Goal: Task Accomplishment & Management: Complete application form

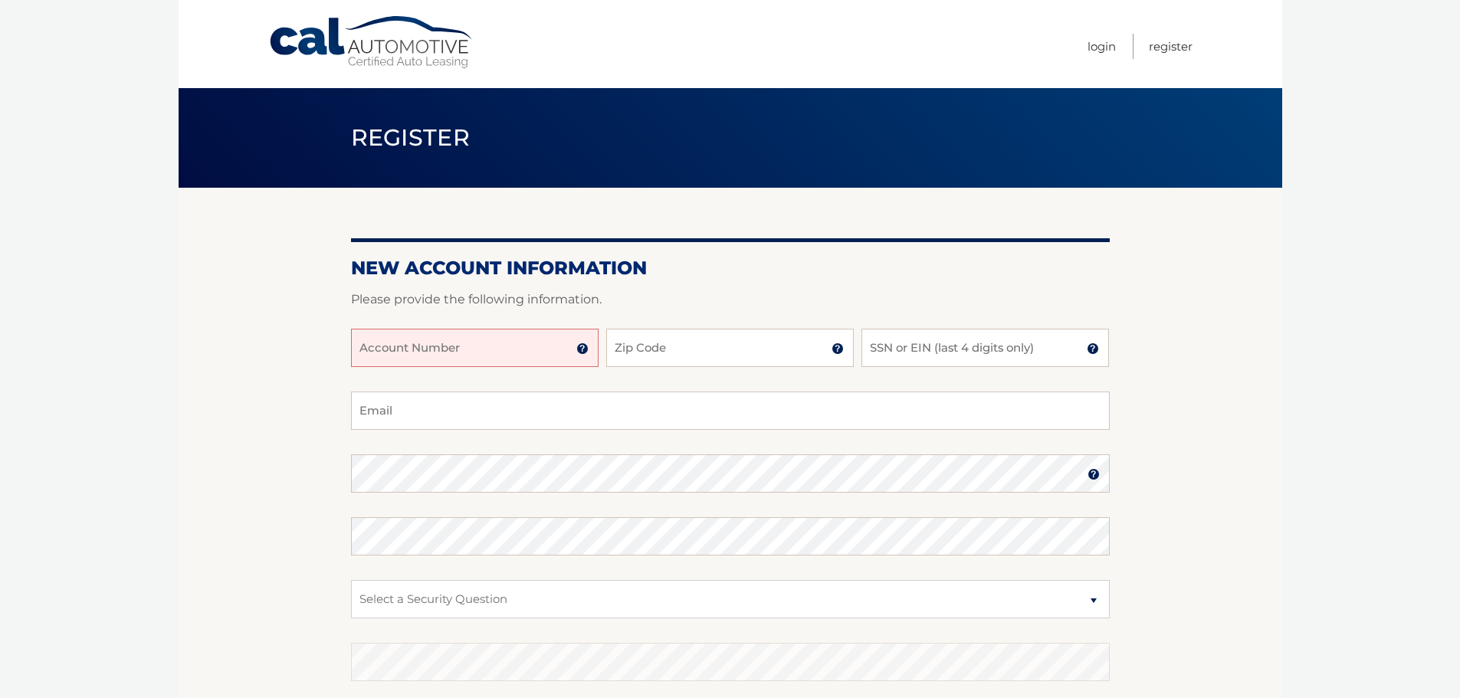
click at [450, 345] on input "Account Number" at bounding box center [475, 348] width 248 height 38
type input "44456017692"
click at [678, 355] on input "Zip Code" at bounding box center [730, 348] width 248 height 38
type input "14564"
click at [915, 348] on input "SSN or EIN (last 4 digits only)" at bounding box center [986, 348] width 248 height 38
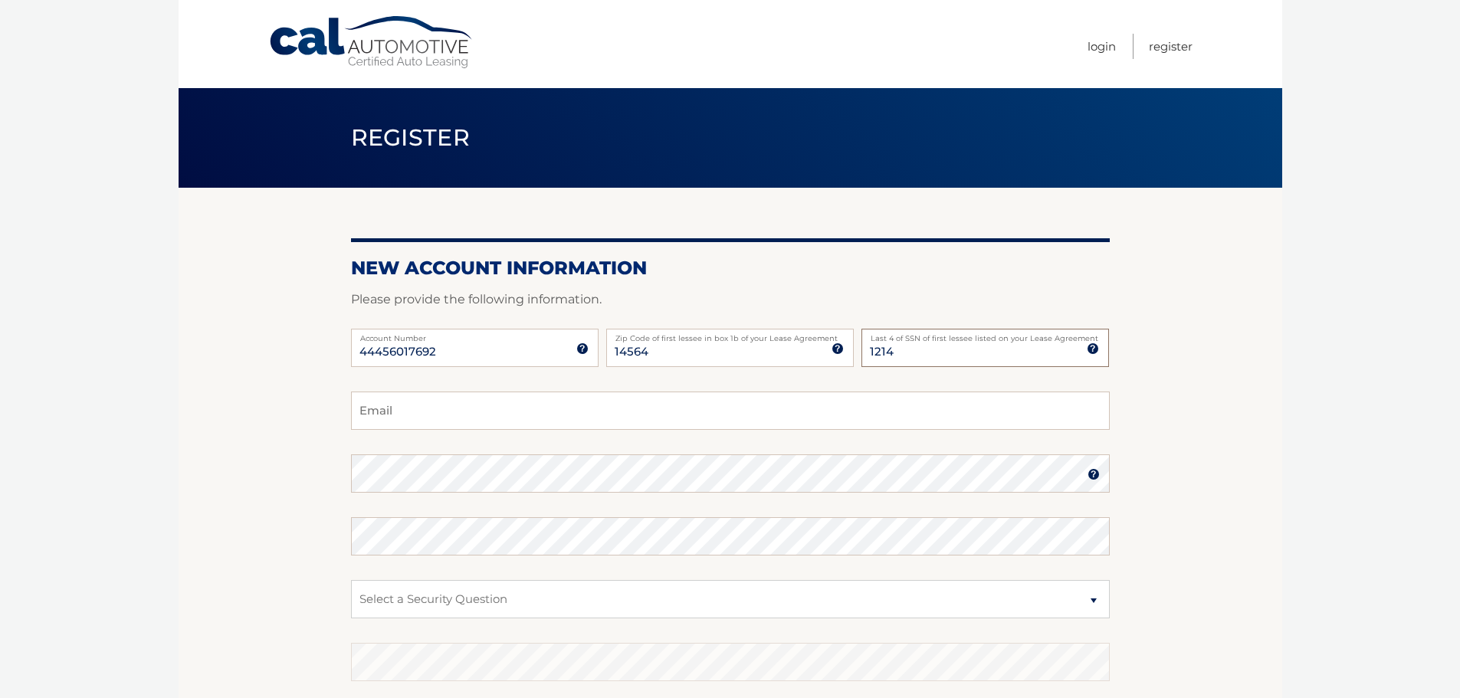
type input "1214"
click at [443, 408] on input "Email" at bounding box center [730, 411] width 759 height 38
type input "abf1228@gmail.com"
click at [457, 603] on select "Select a Security Question What was the name of your elementary school? What is…" at bounding box center [730, 599] width 759 height 38
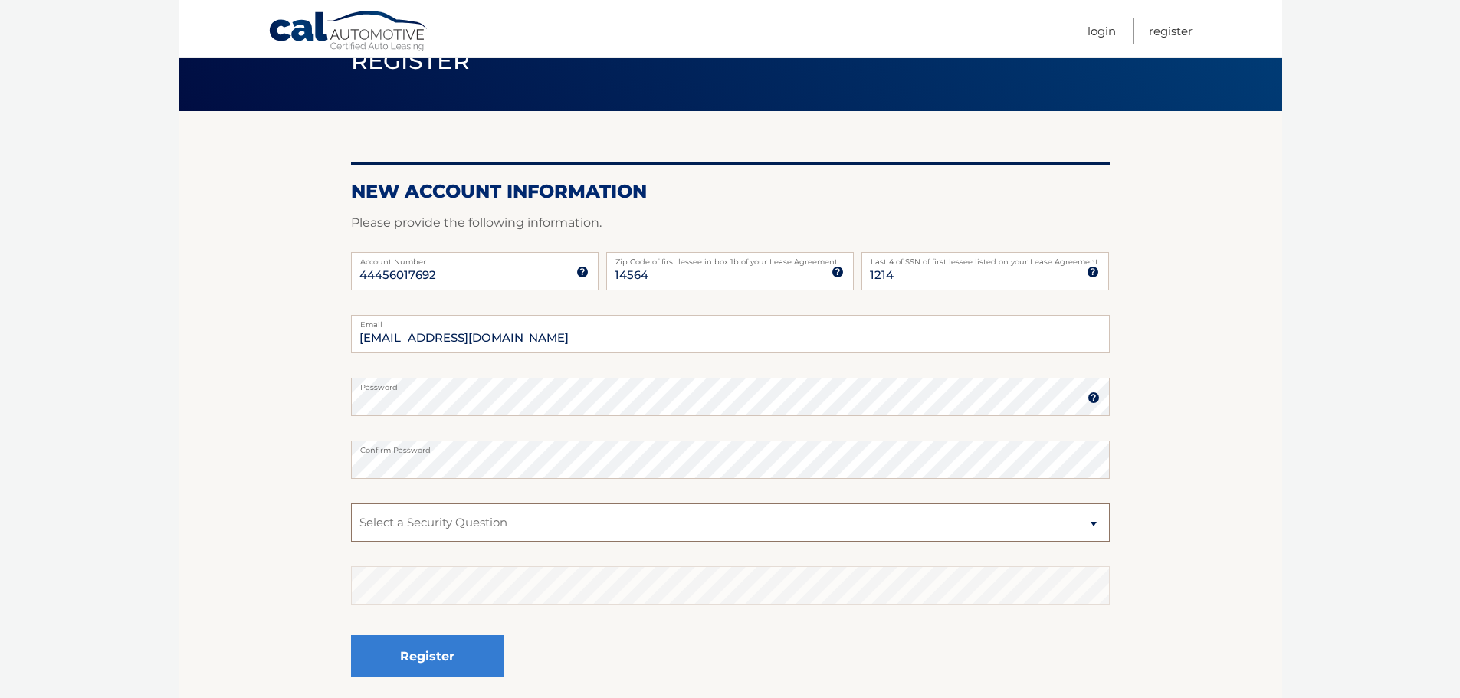
scroll to position [153, 0]
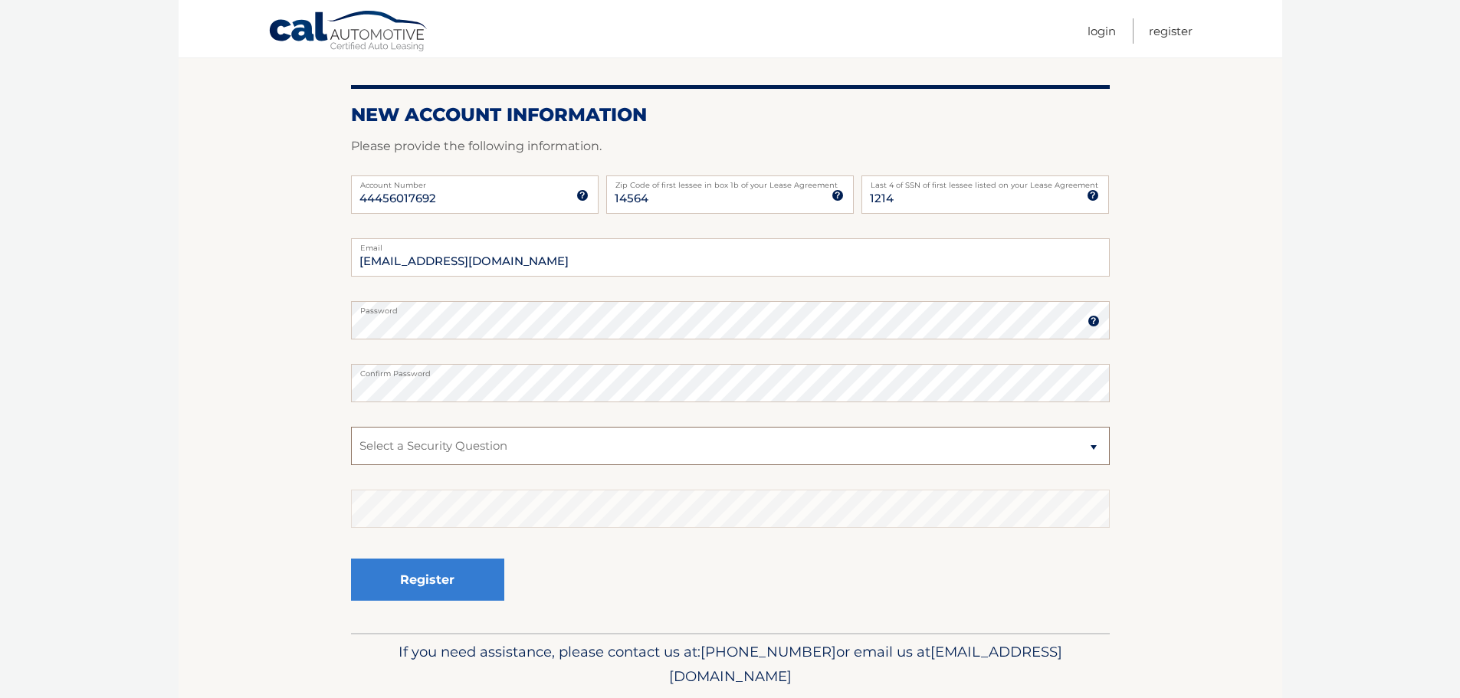
click at [459, 446] on select "Select a Security Question What was the name of your elementary school? What is…" at bounding box center [730, 446] width 759 height 38
select select "2"
click at [351, 427] on select "Select a Security Question What was the name of your elementary school? What is…" at bounding box center [730, 446] width 759 height 38
click at [425, 580] on button "Register" at bounding box center [427, 580] width 153 height 42
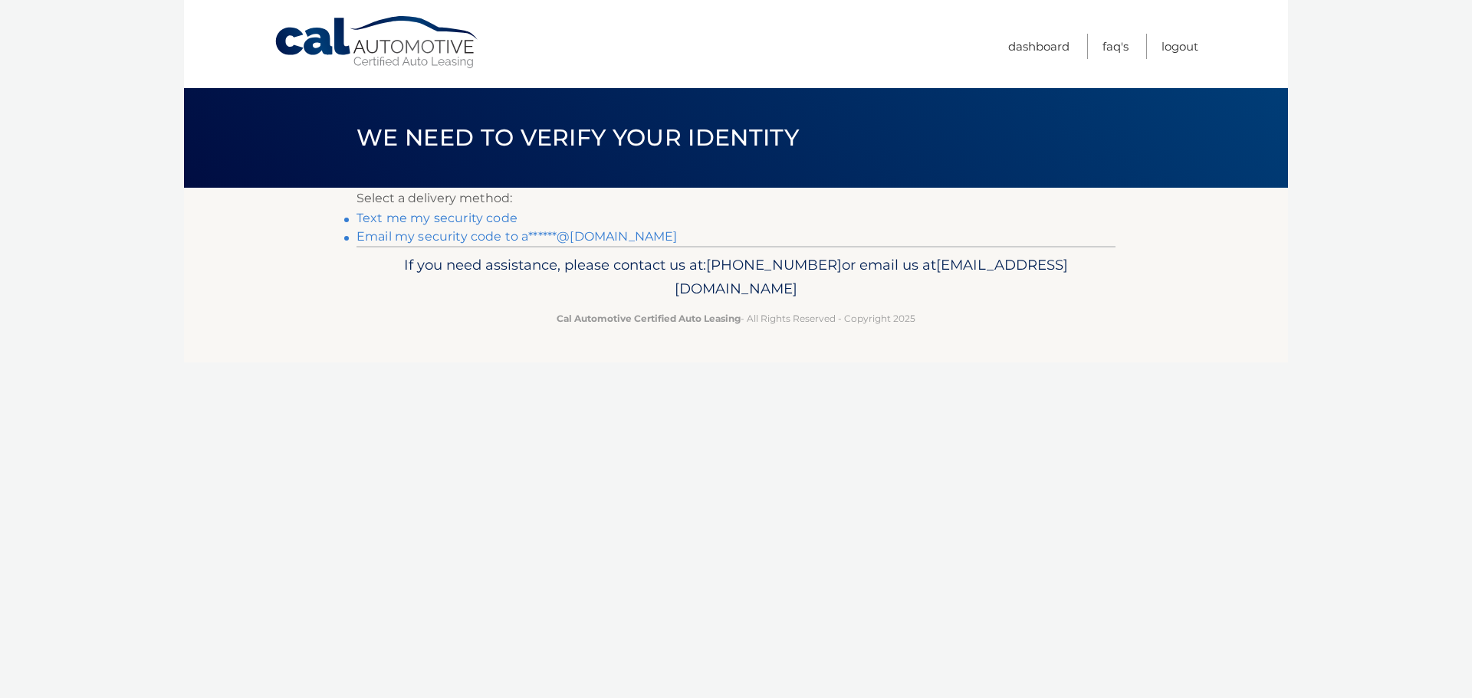
click at [503, 240] on link "Email my security code to a******@gmail.com" at bounding box center [516, 236] width 321 height 15
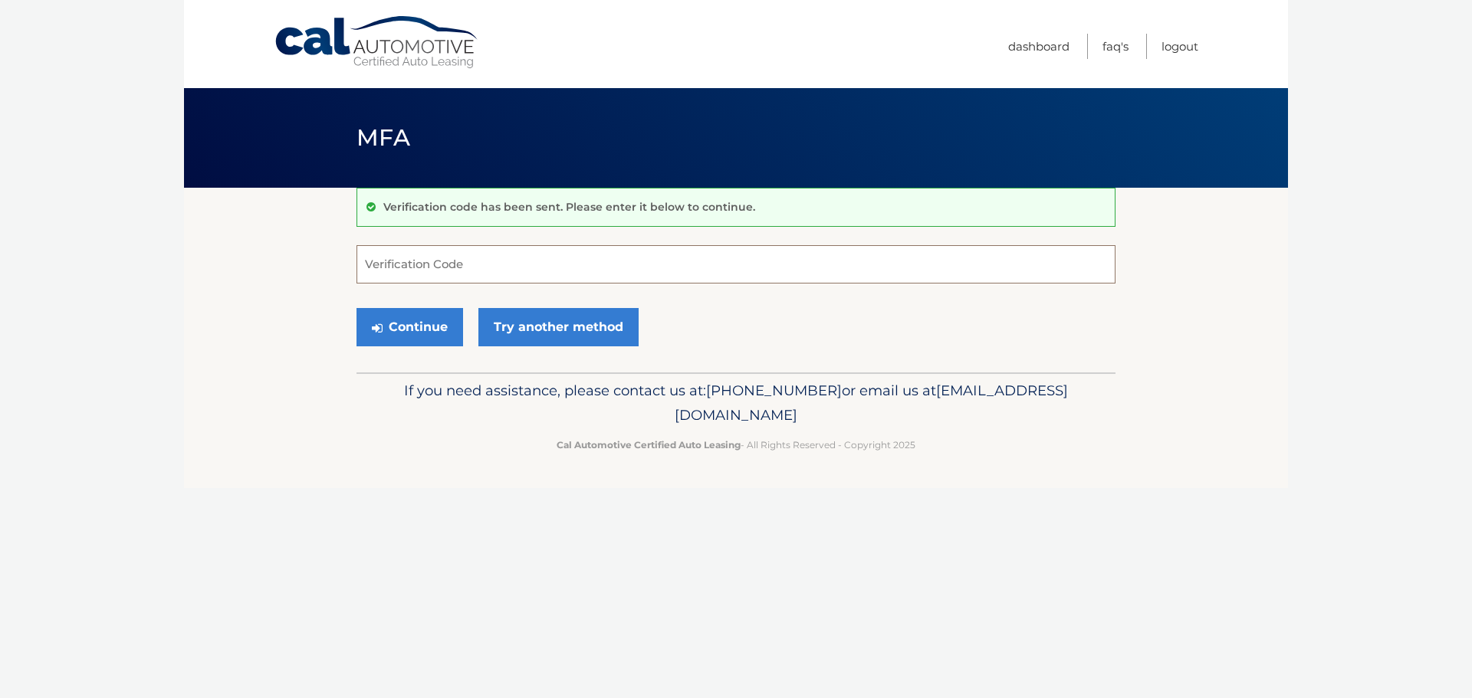
click at [491, 265] on input "Verification Code" at bounding box center [735, 264] width 759 height 38
type input "713621"
click at [412, 327] on button "Continue" at bounding box center [409, 327] width 107 height 38
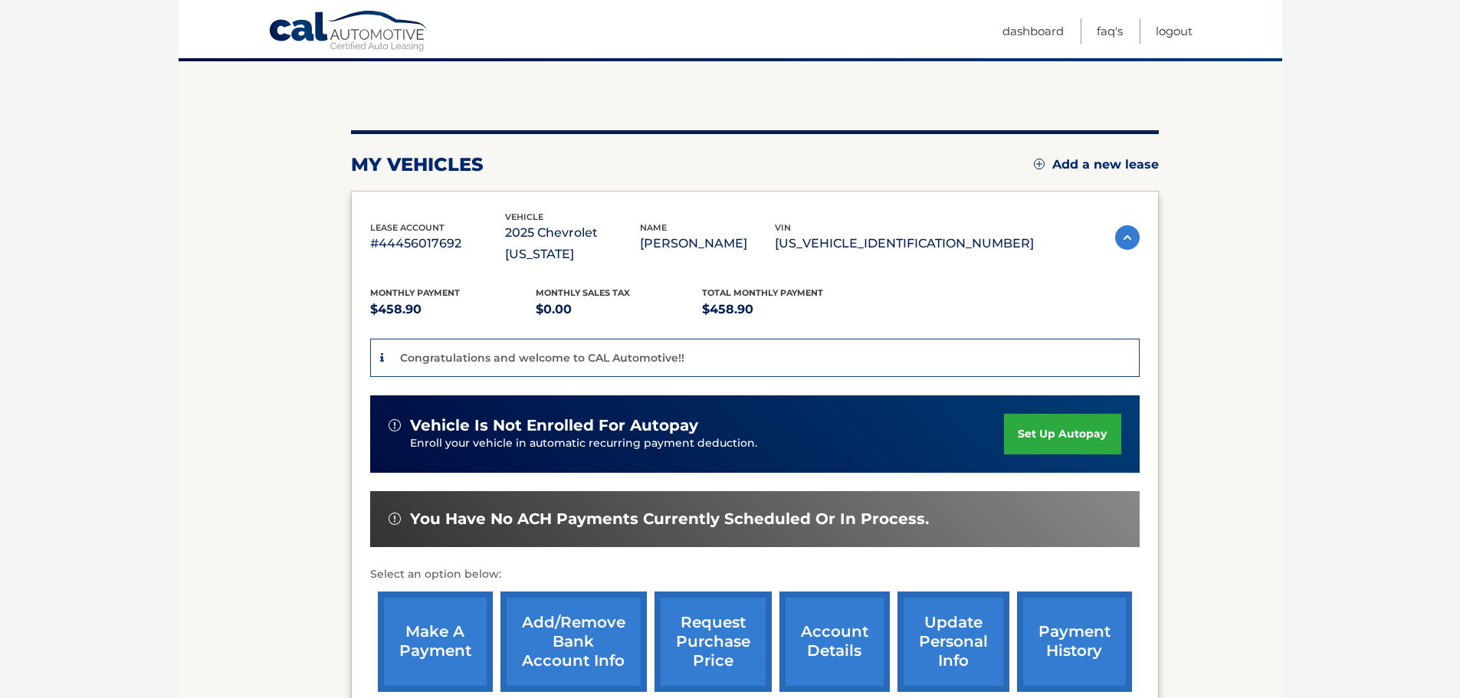
scroll to position [153, 0]
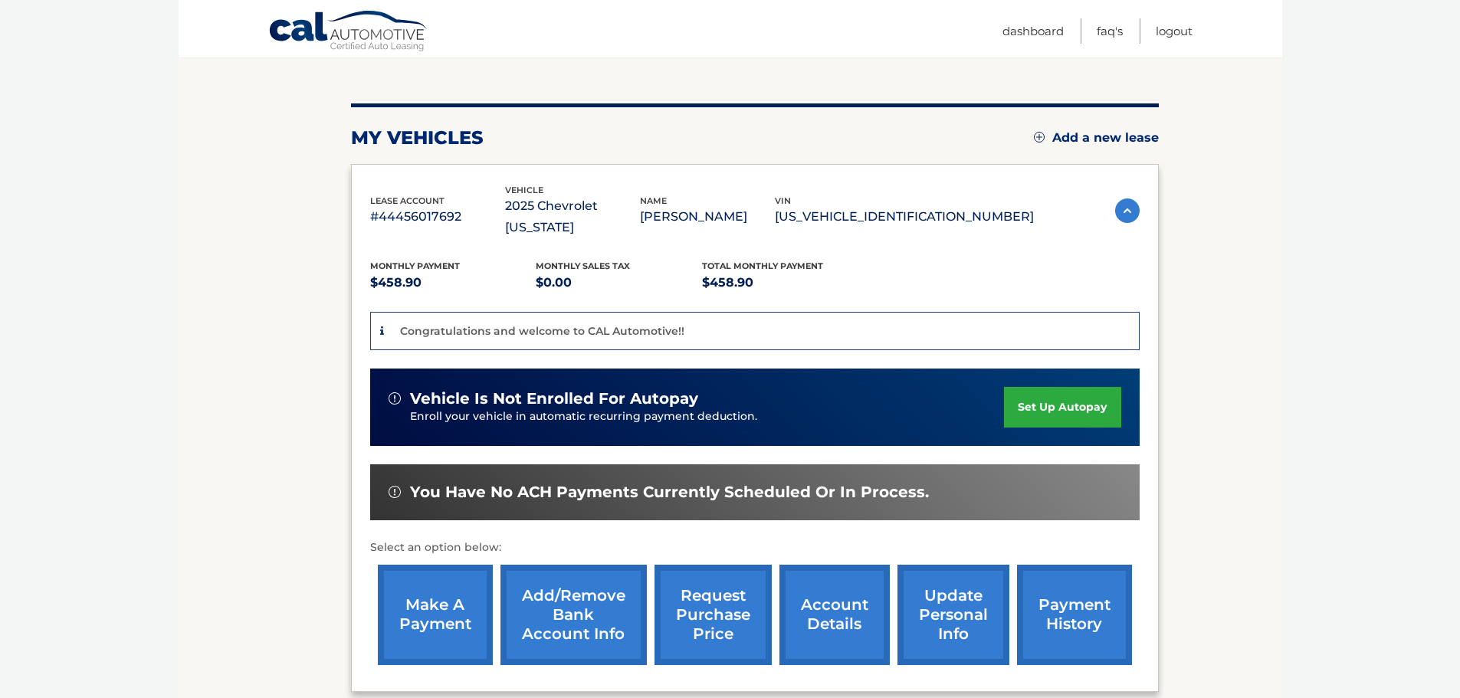
click at [1043, 387] on link "set up autopay" at bounding box center [1062, 407] width 117 height 41
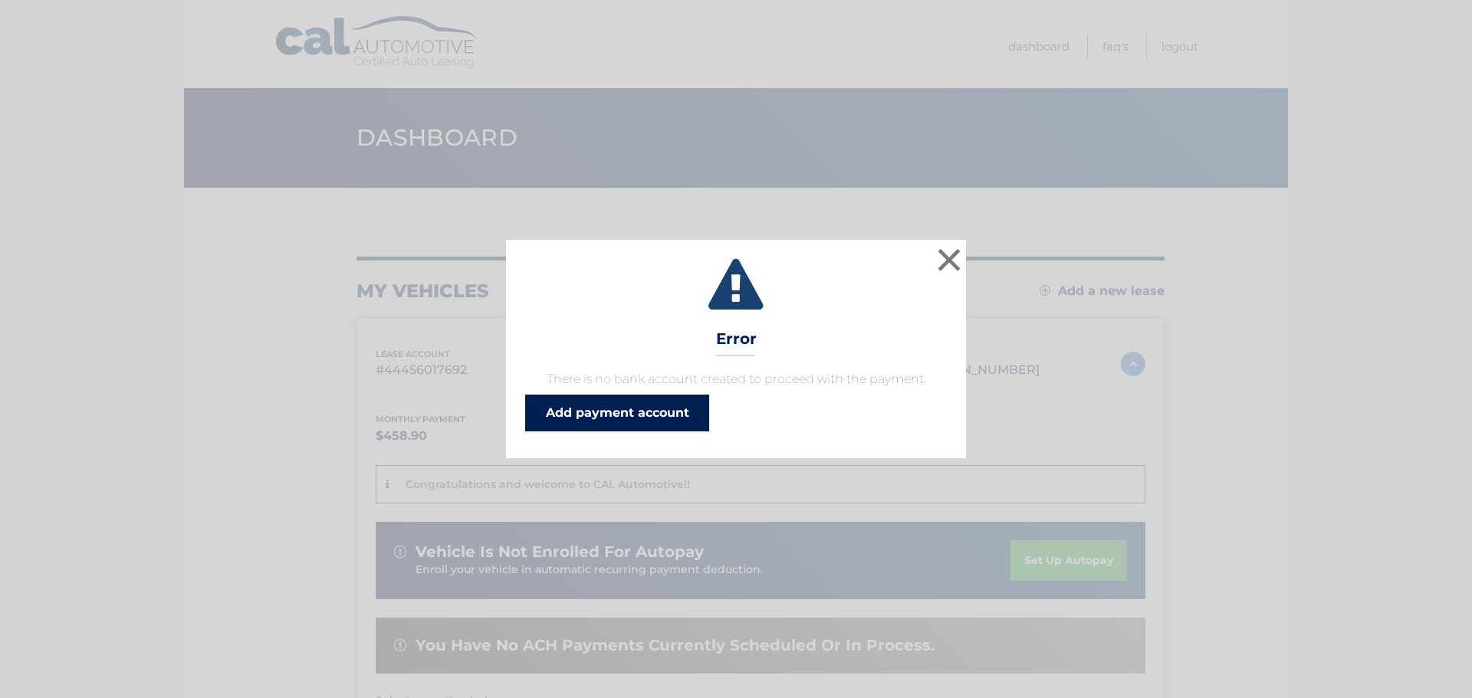
click at [621, 404] on link "Add payment account" at bounding box center [617, 413] width 184 height 37
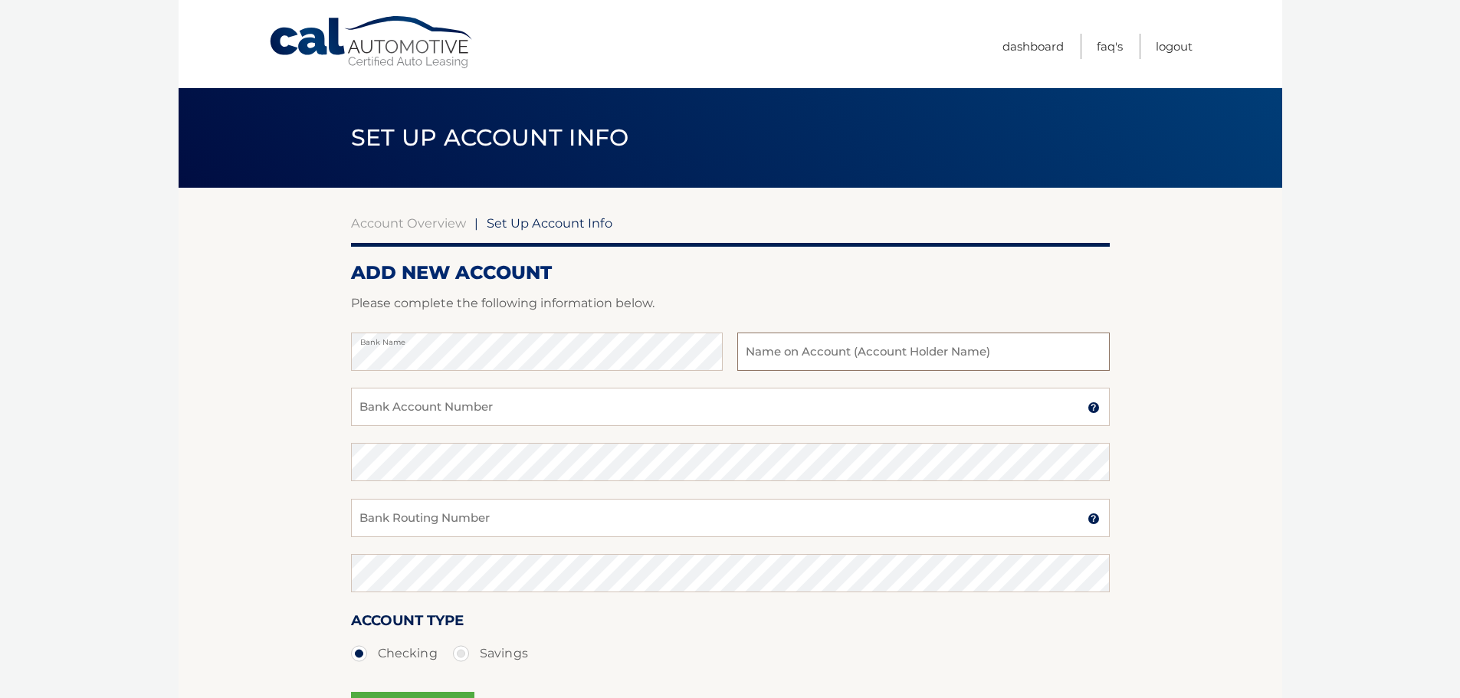
click at [787, 352] on input "text" at bounding box center [923, 352] width 372 height 38
click at [806, 356] on input "[PERSON_NAME]" at bounding box center [923, 352] width 372 height 38
type input "SUZANNE M FAIRBROTHER"
click at [416, 402] on input "Bank Account Number" at bounding box center [730, 407] width 759 height 38
type input "022304030"
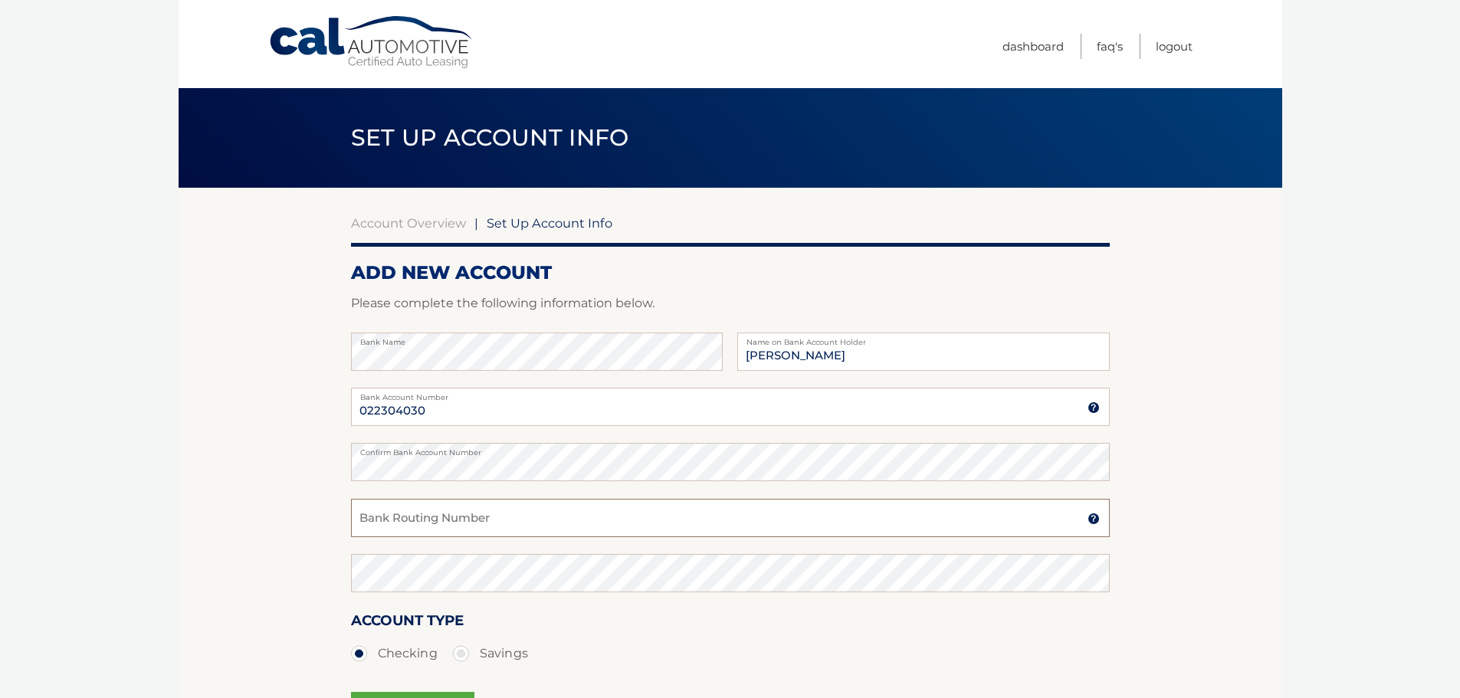
click at [382, 520] on input "Bank Routing Number" at bounding box center [730, 518] width 759 height 38
click at [374, 413] on input "022304030" at bounding box center [730, 407] width 759 height 38
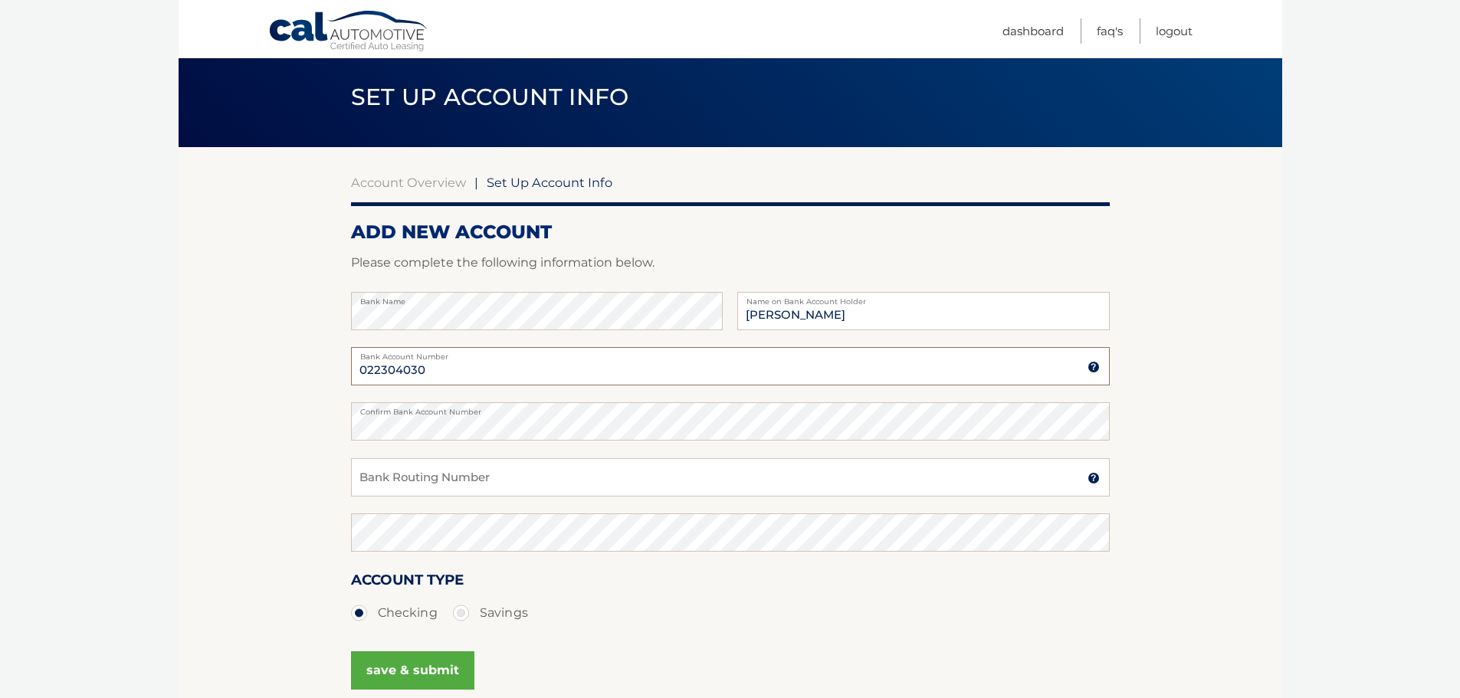
scroll to position [77, 0]
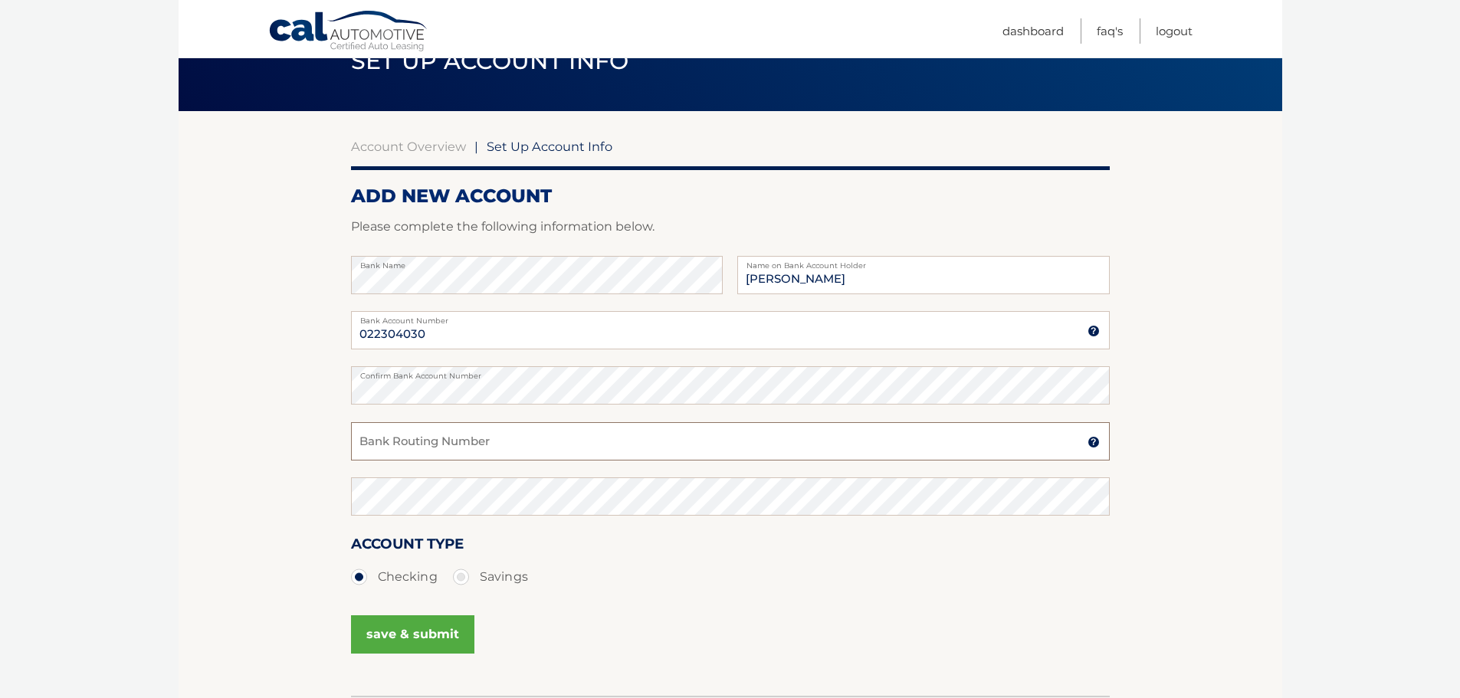
click at [422, 452] on input "Bank Routing Number" at bounding box center [730, 441] width 759 height 38
paste input "022304030"
type input "022304030"
drag, startPoint x: 429, startPoint y: 329, endPoint x: 350, endPoint y: 328, distance: 79.0
click at [350, 328] on section "Account Overview | Set Up Account Info ADD NEW ACCOUNT Please complete the foll…" at bounding box center [731, 403] width 1104 height 585
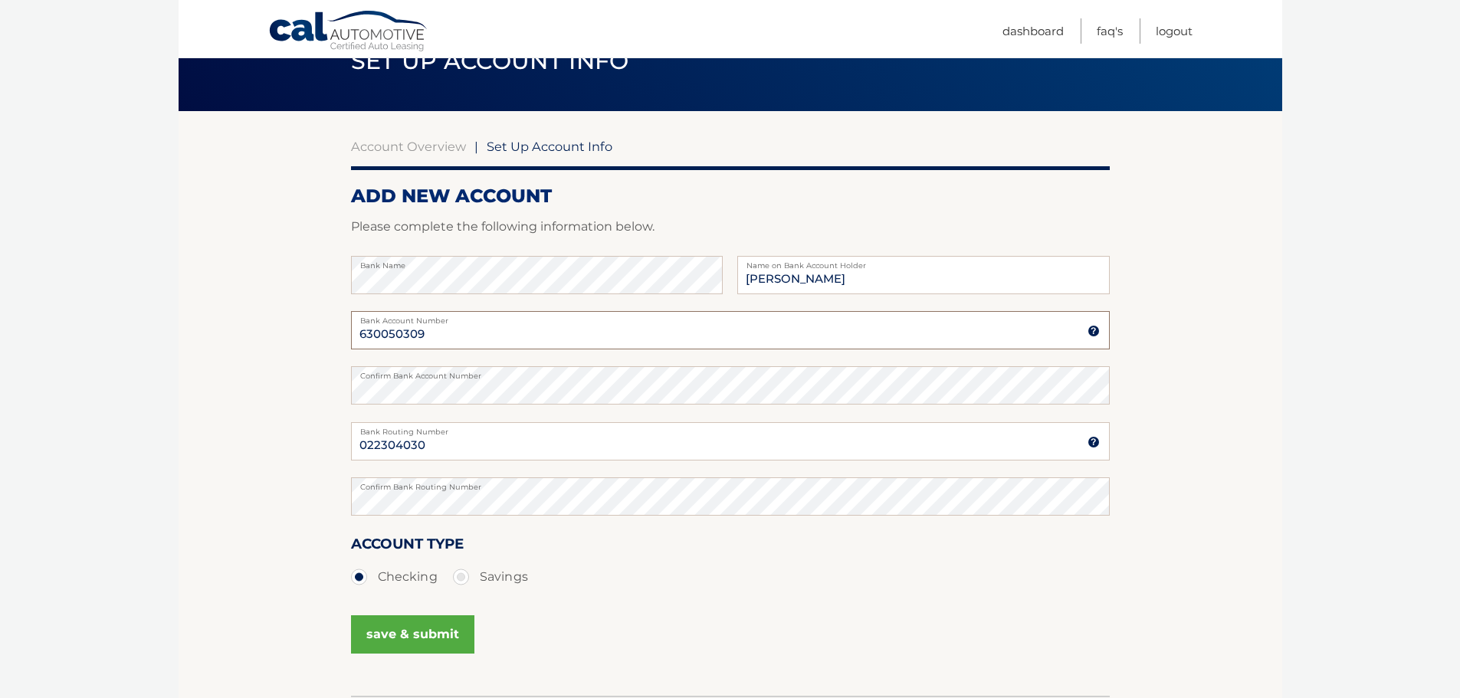
type input "630050309"
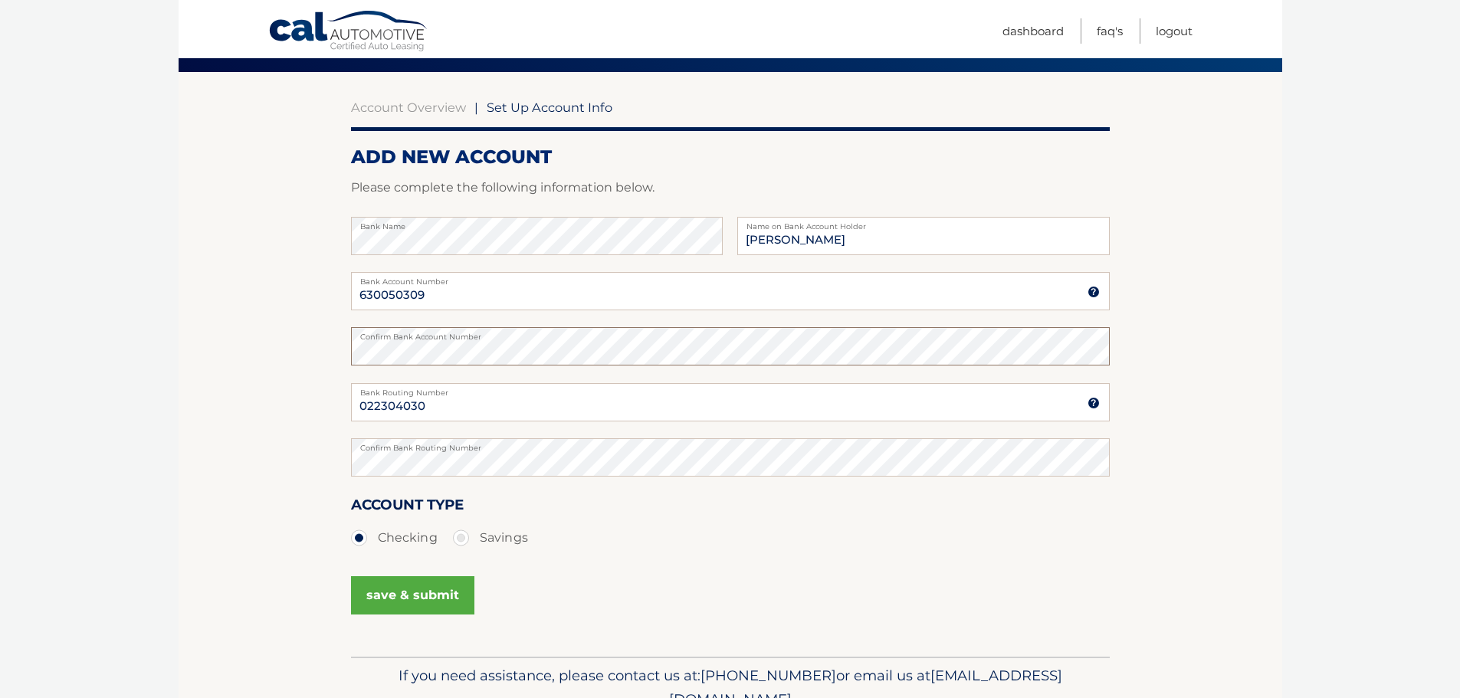
scroll to position [191, 0]
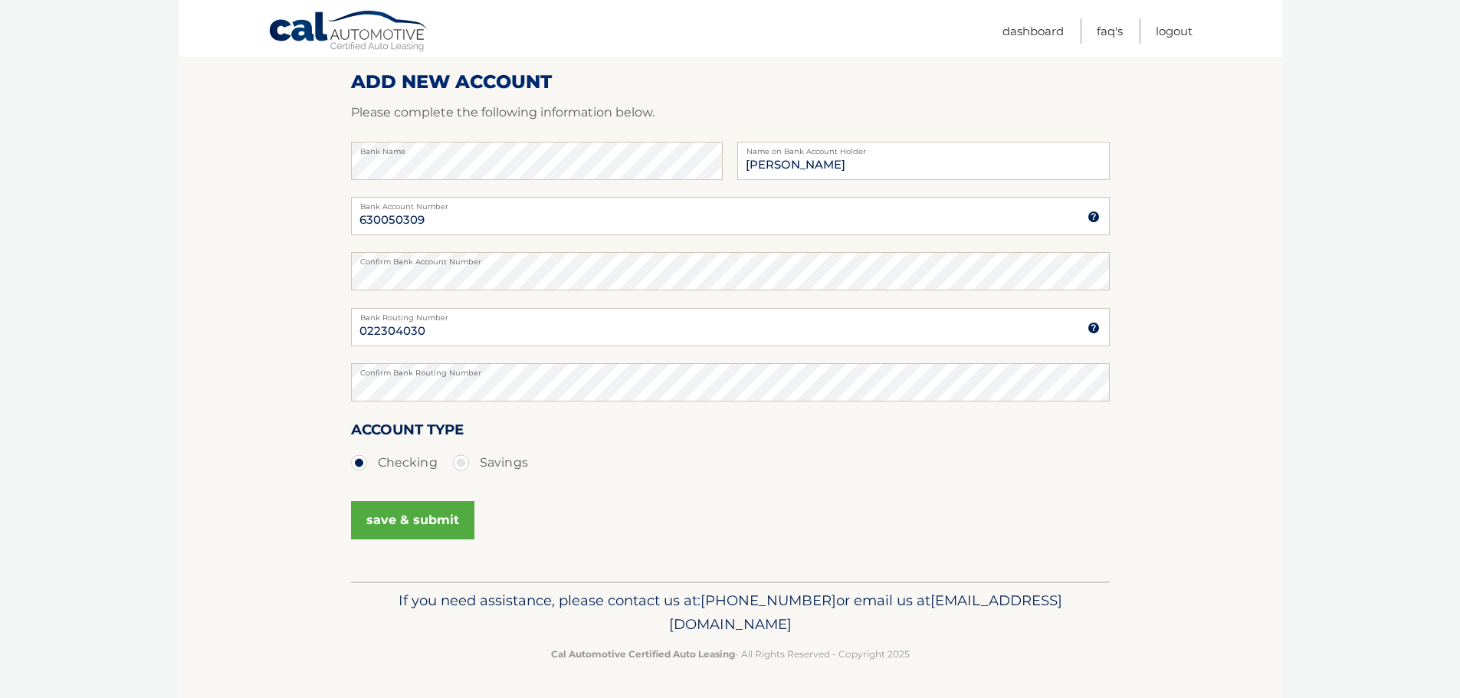
click at [419, 521] on button "save & submit" at bounding box center [412, 520] width 123 height 38
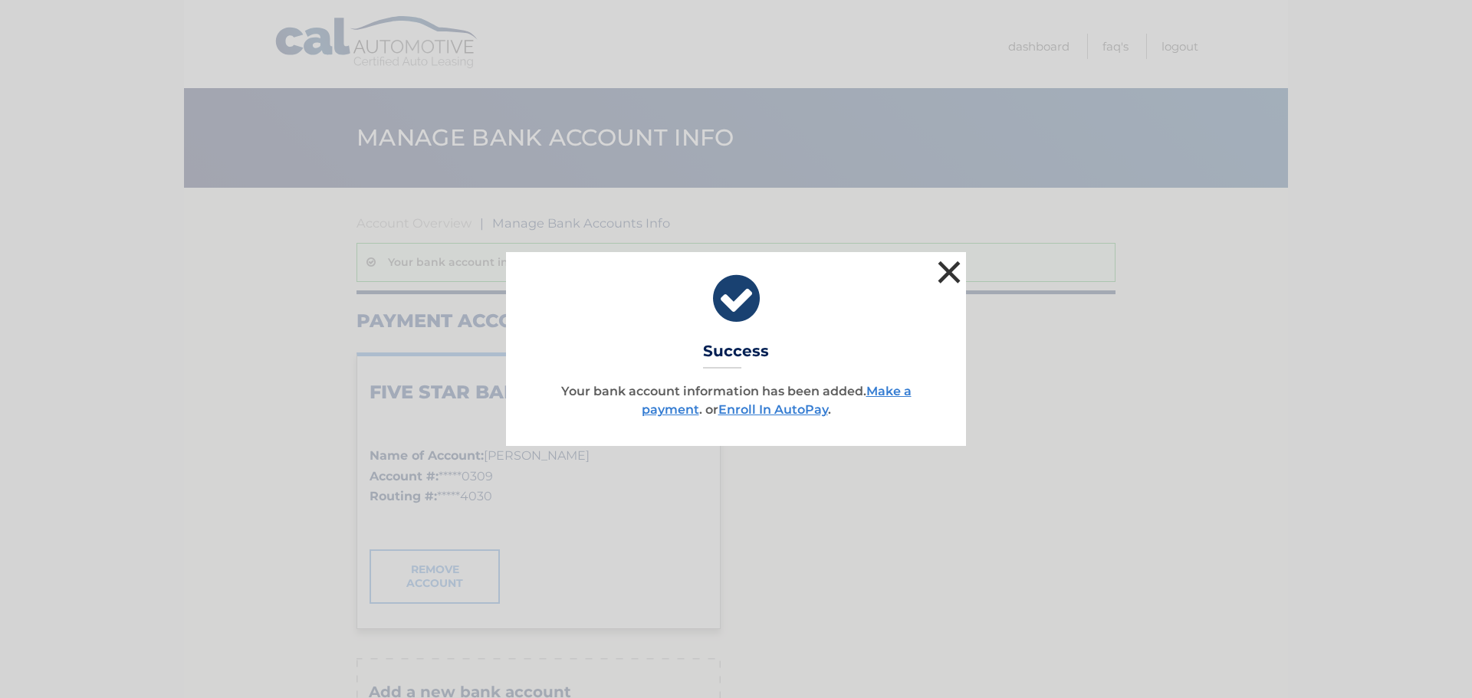
click at [954, 274] on button "×" at bounding box center [949, 272] width 31 height 31
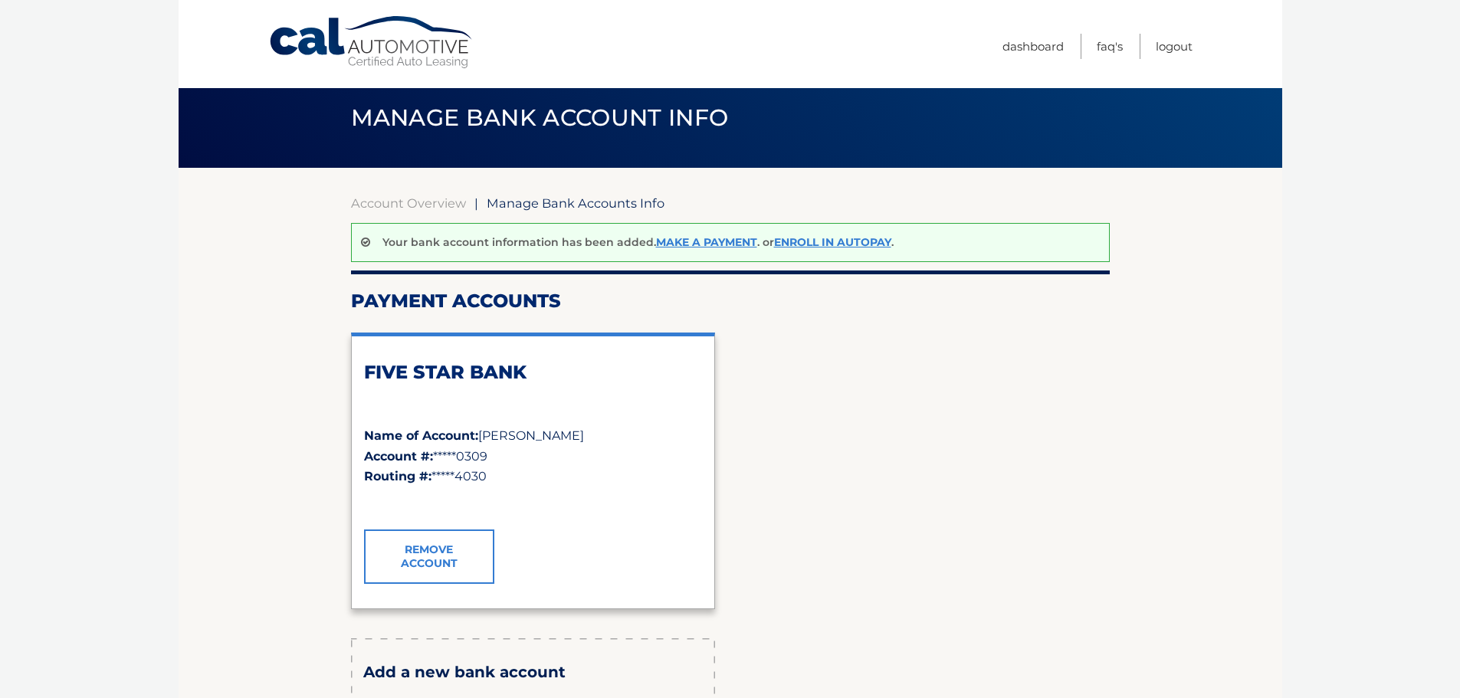
scroll to position [15, 0]
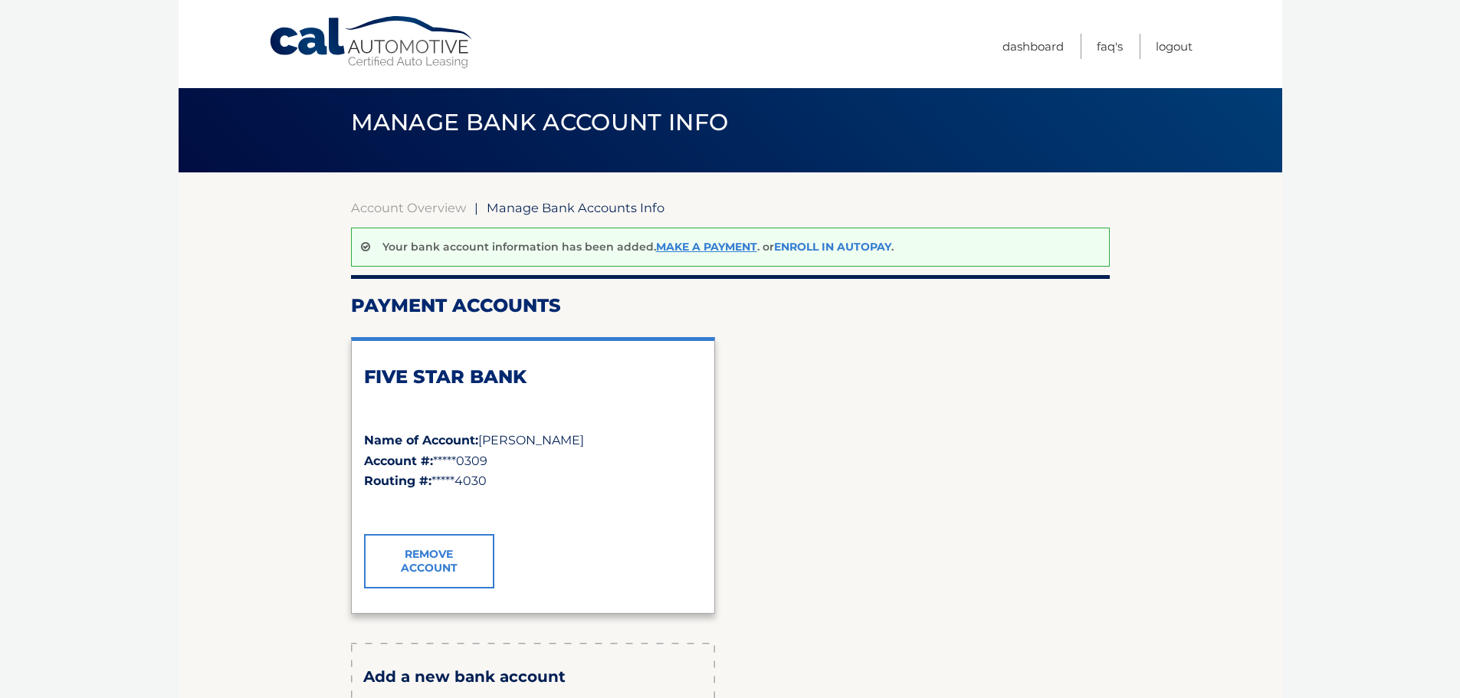
click at [815, 248] on link "Enroll In AutoPay" at bounding box center [832, 247] width 117 height 14
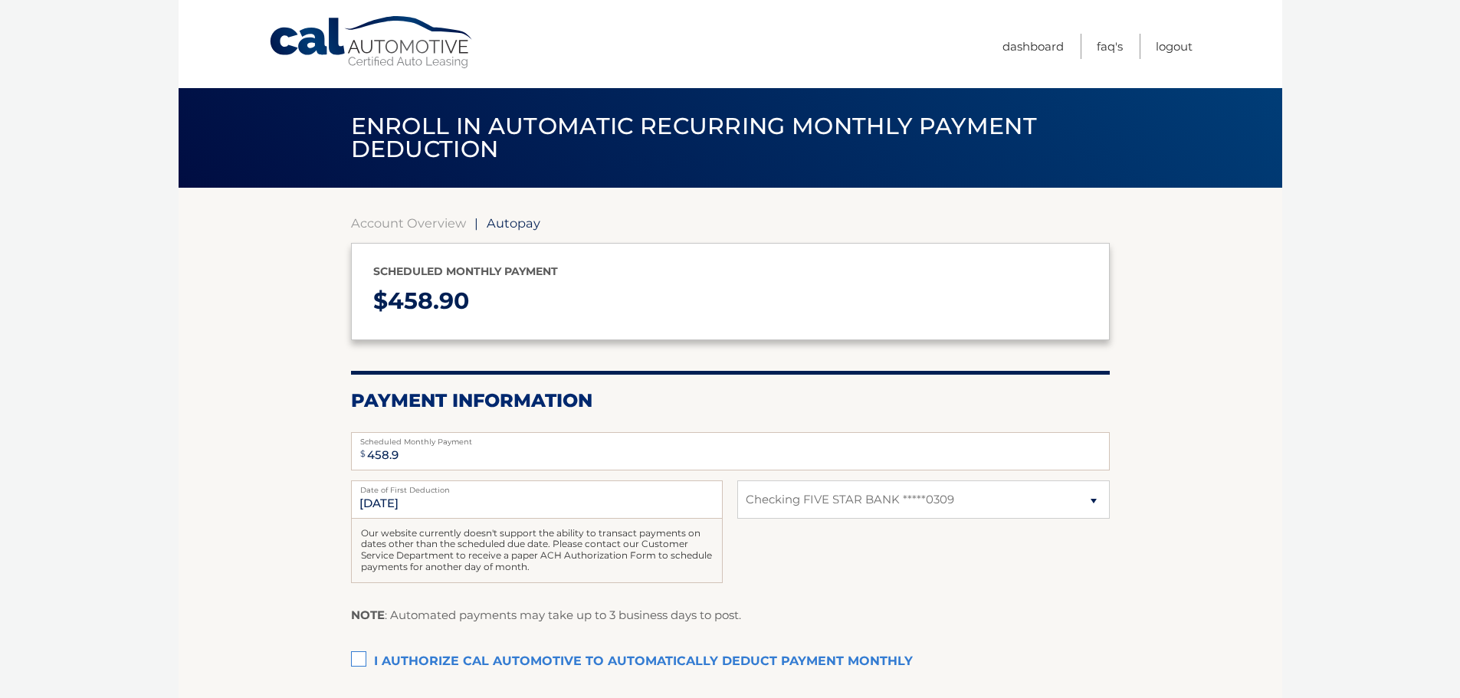
select select "ZTgwMDAyNTQtMjQ4Yi00MjU0LTljZTYtN2ZiMDVkZGZhNzgy"
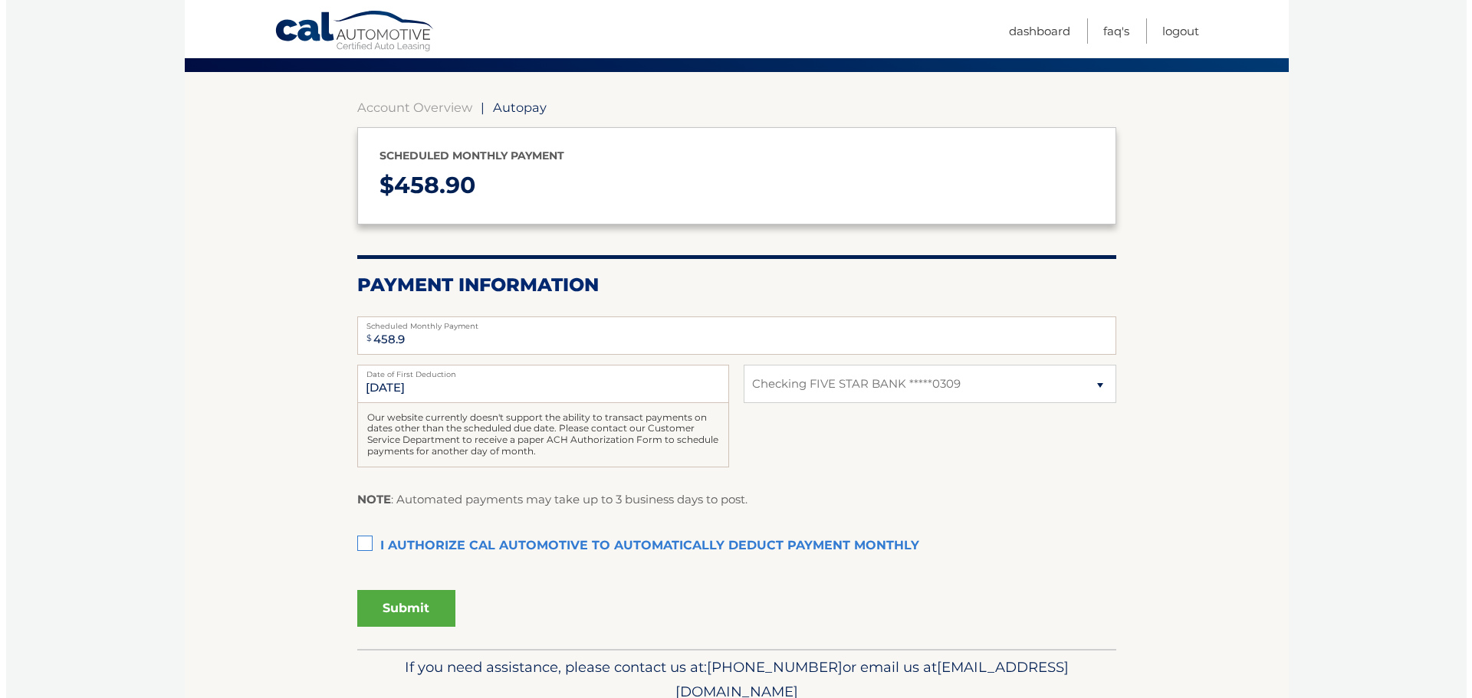
scroll to position [153, 0]
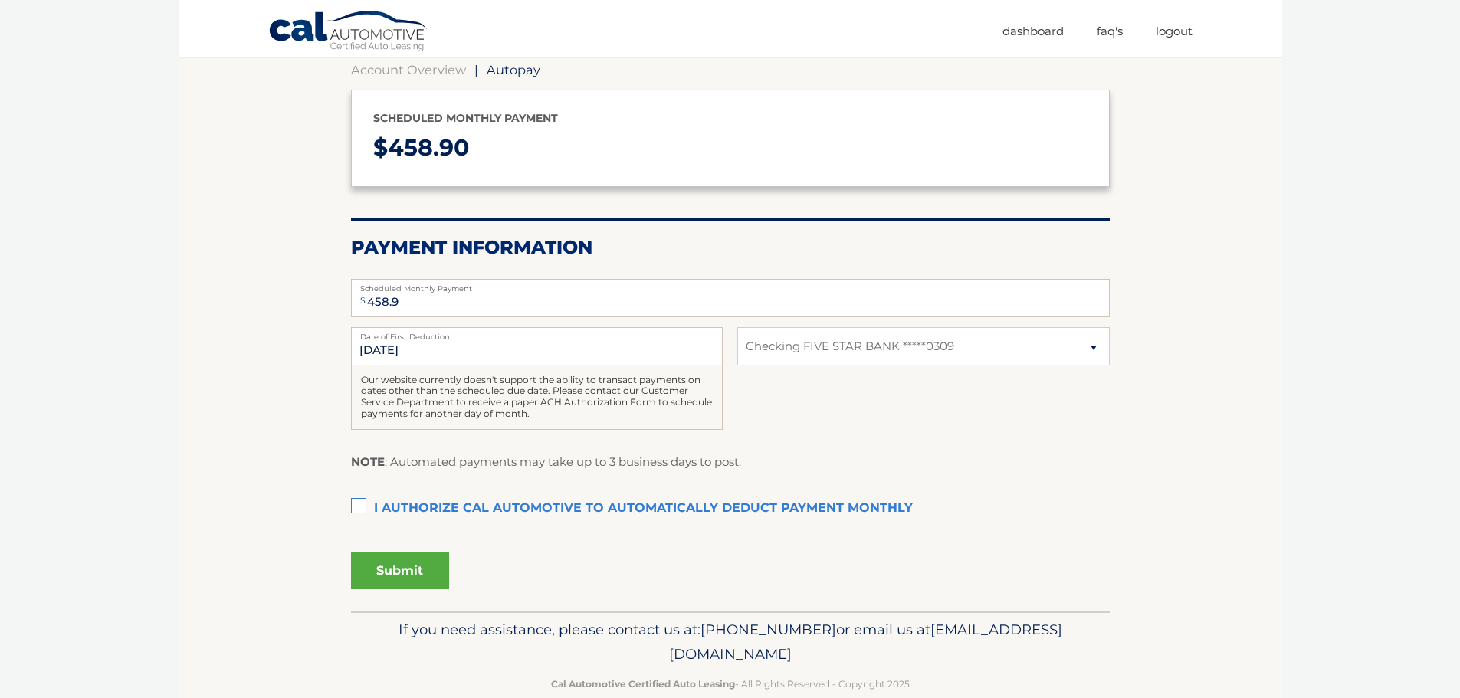
click at [360, 509] on label "I authorize cal automotive to automatically deduct payment monthly This checkbo…" at bounding box center [730, 509] width 759 height 31
click at [0, 0] on input "I authorize cal automotive to automatically deduct payment monthly This checkbo…" at bounding box center [0, 0] width 0 height 0
click at [414, 573] on button "Submit" at bounding box center [400, 571] width 98 height 37
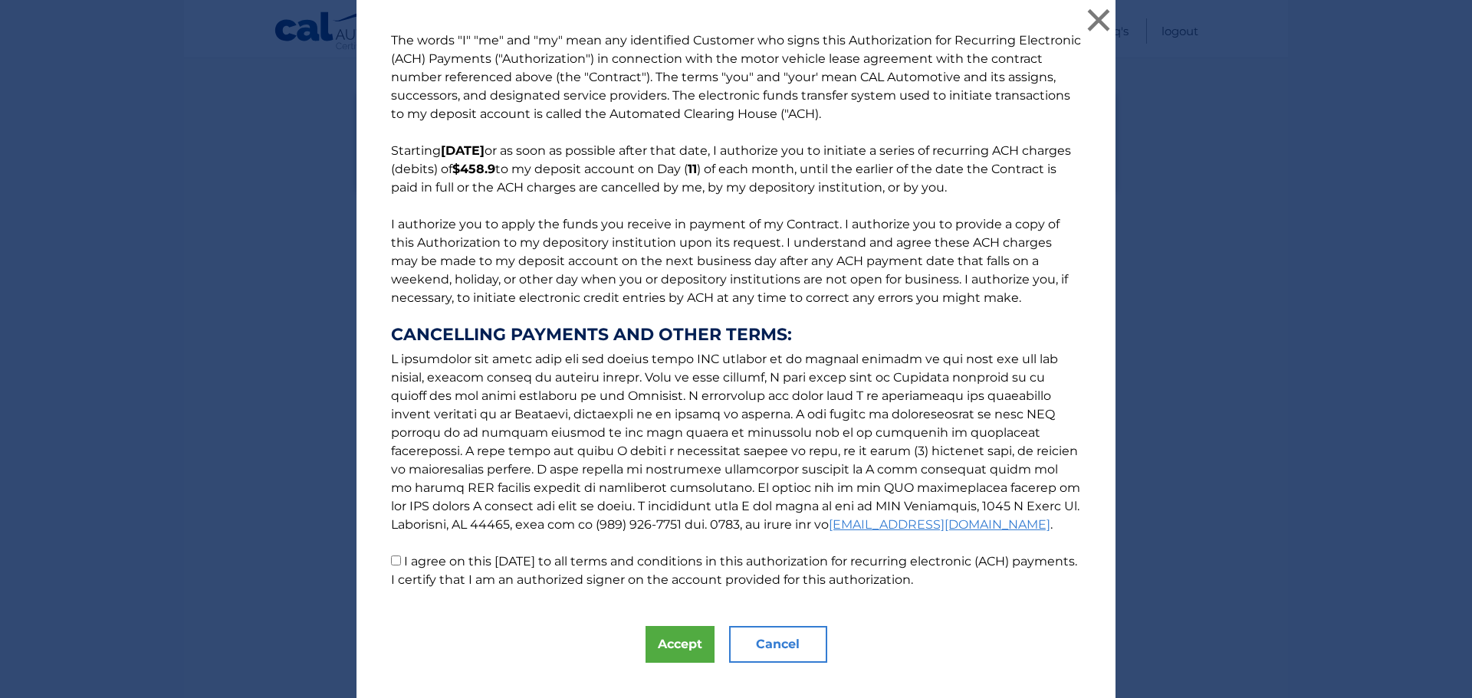
click at [391, 563] on input "I agree on this 09/24/2025 to all terms and conditions in this authorization fo…" at bounding box center [396, 561] width 10 height 10
checkbox input "true"
click at [668, 647] on button "Accept" at bounding box center [679, 644] width 69 height 37
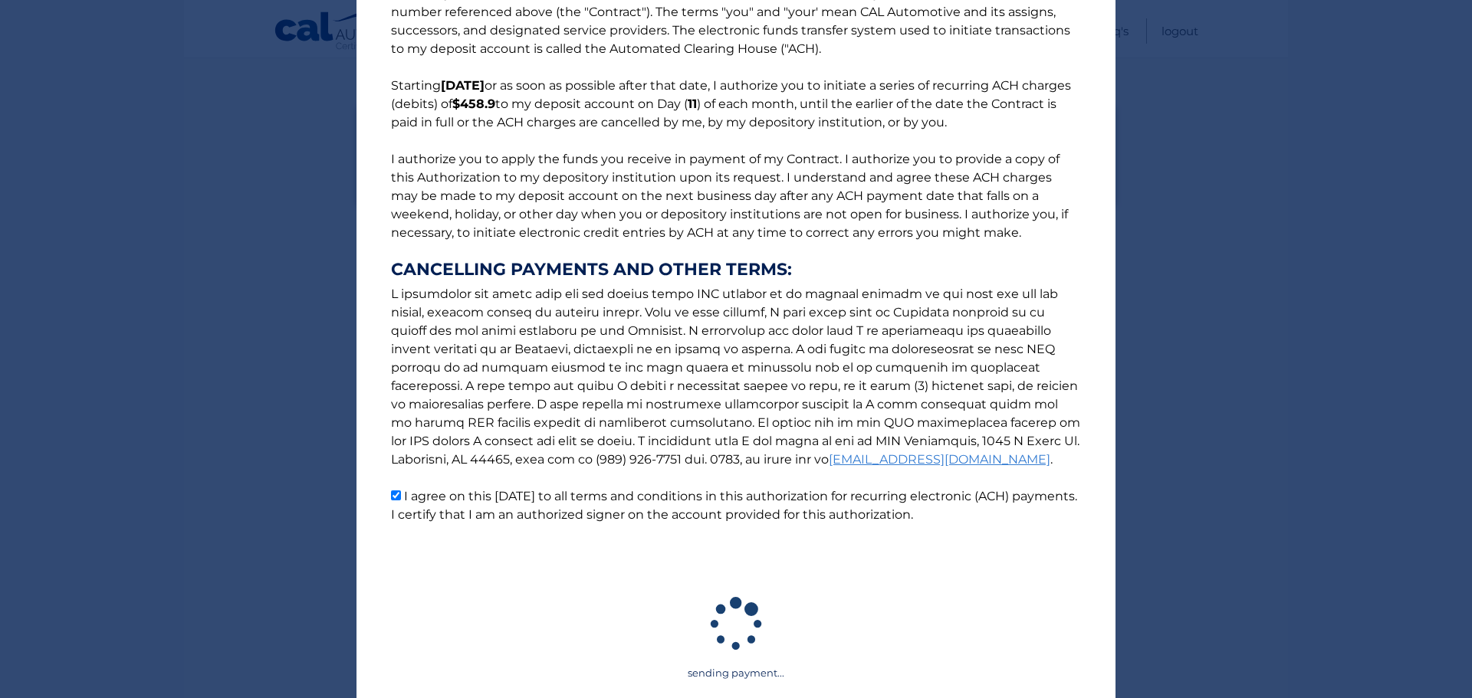
scroll to position [143, 0]
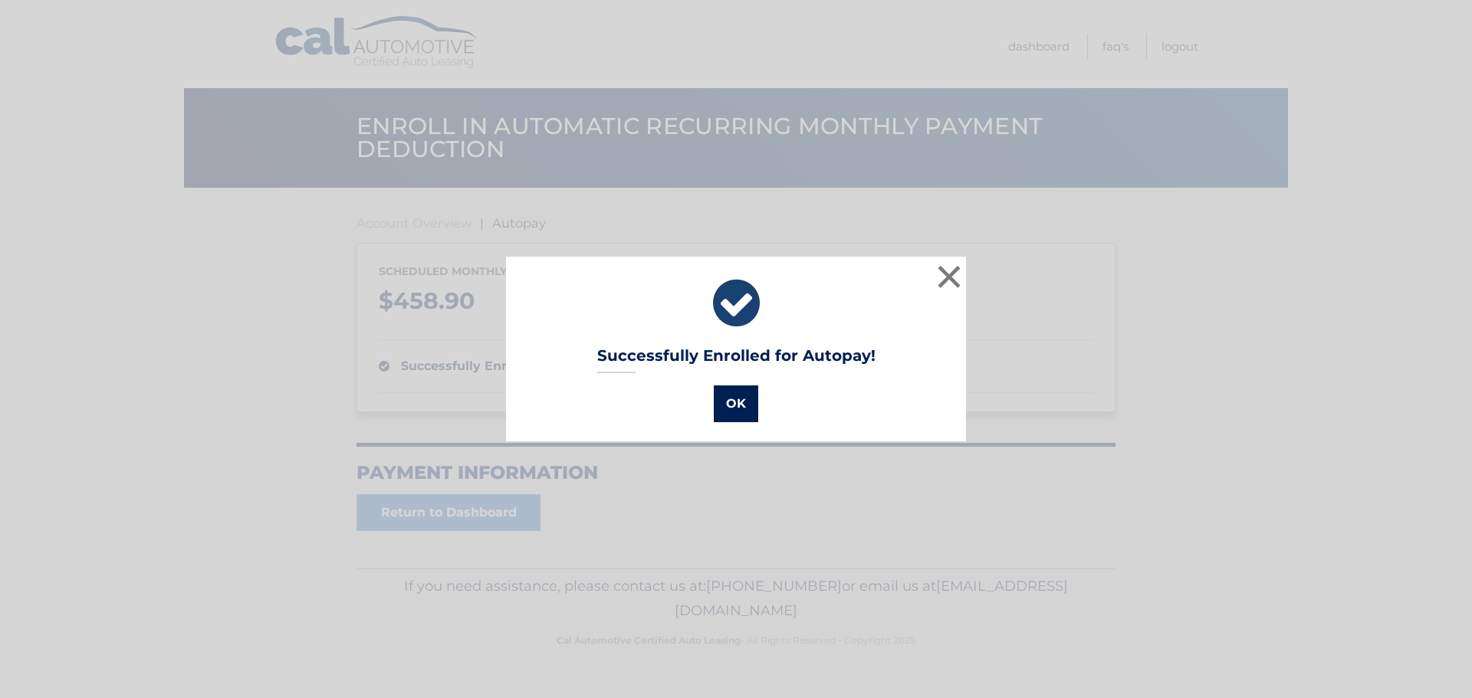
click at [734, 401] on button "OK" at bounding box center [736, 404] width 44 height 37
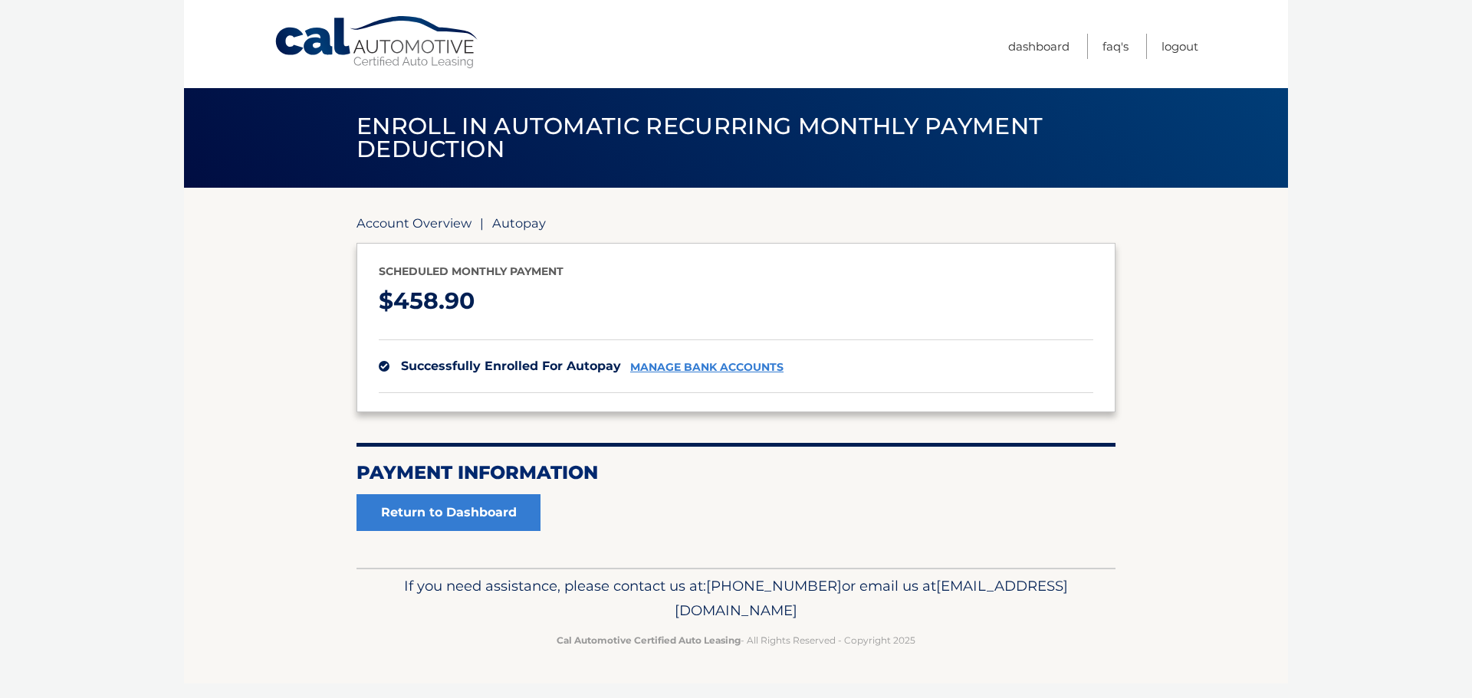
click at [449, 223] on link "Account Overview" at bounding box center [413, 222] width 115 height 15
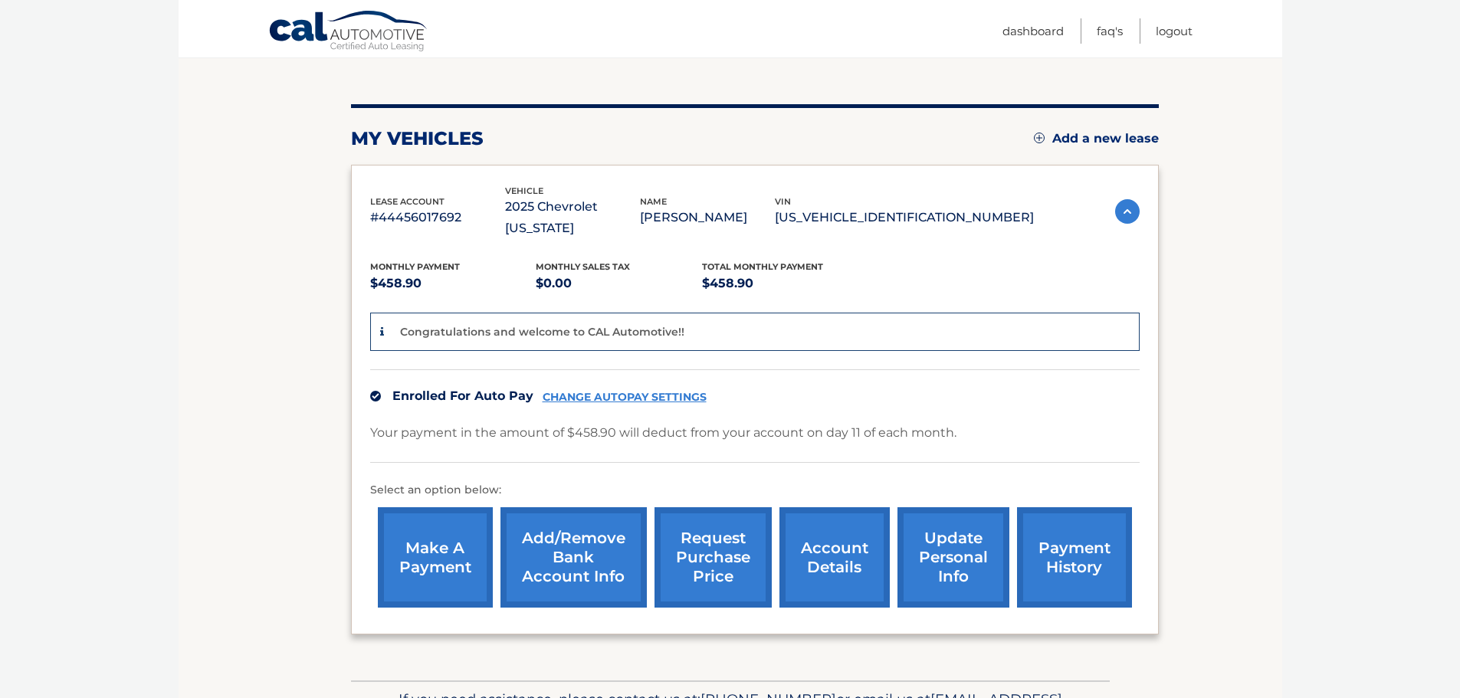
scroll to position [153, 0]
